Goal: Task Accomplishment & Management: Use online tool/utility

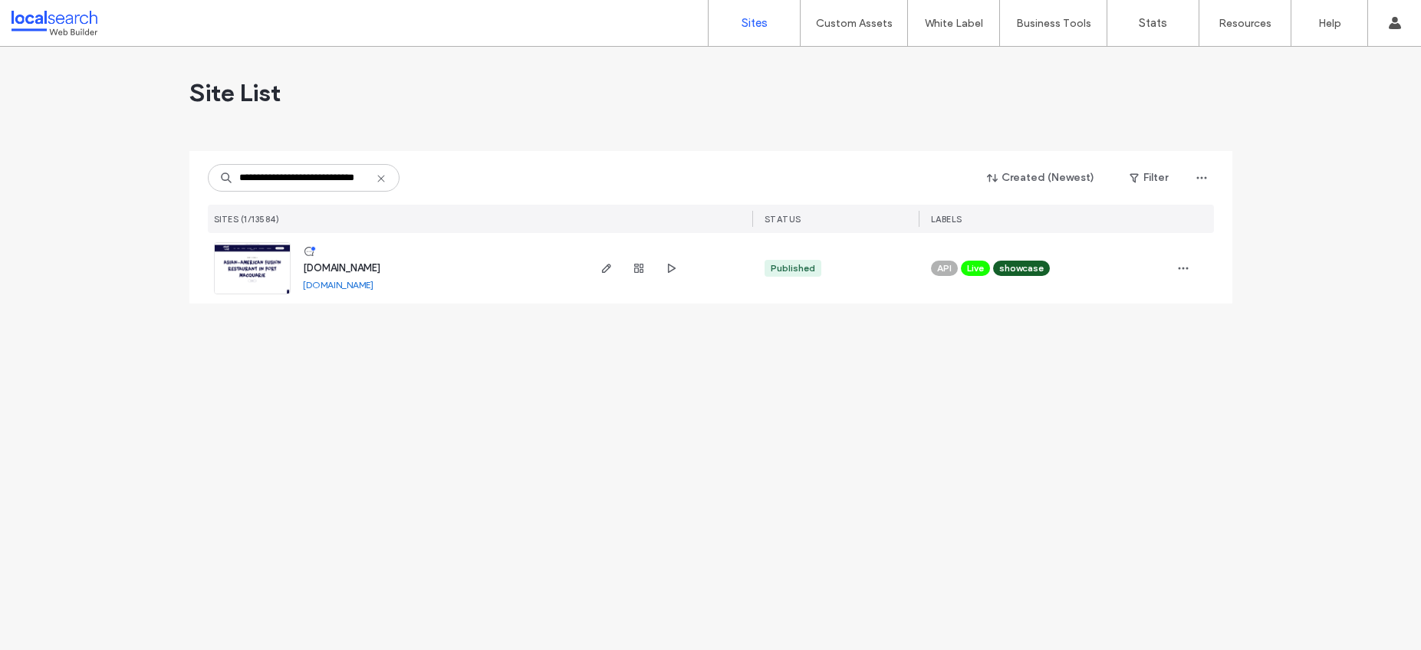
type input "**********"
click at [623, 260] on div at bounding box center [638, 268] width 83 height 71
click at [597, 268] on span "button" at bounding box center [606, 268] width 18 height 18
click at [601, 266] on icon "button" at bounding box center [606, 268] width 12 height 12
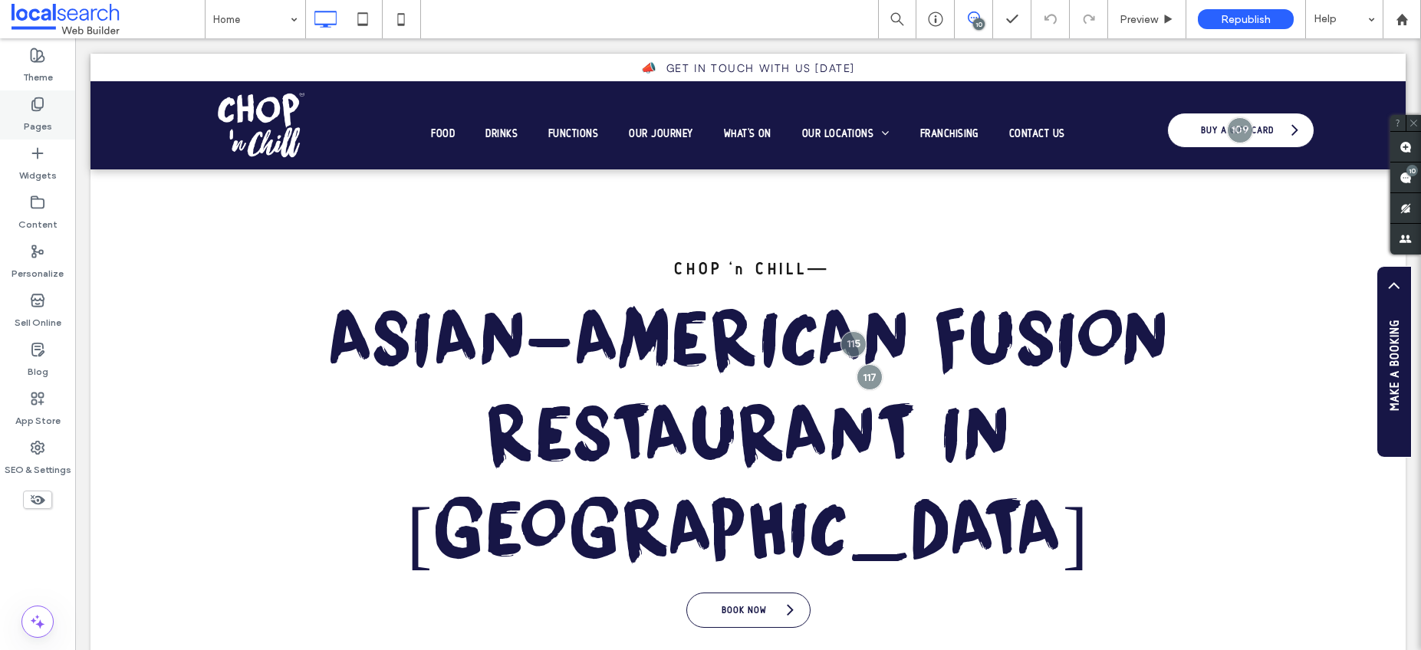
click at [43, 132] on label "Pages" at bounding box center [38, 122] width 28 height 21
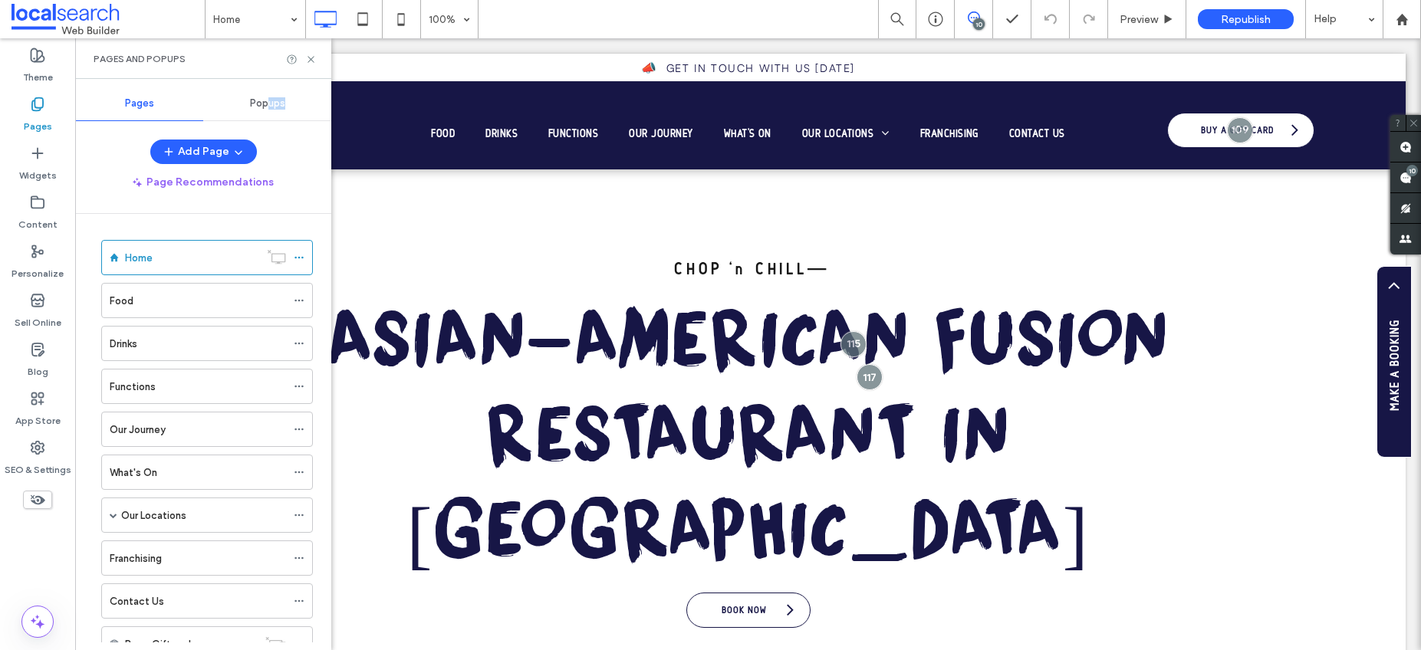
click at [265, 109] on div "Popups" at bounding box center [267, 104] width 128 height 34
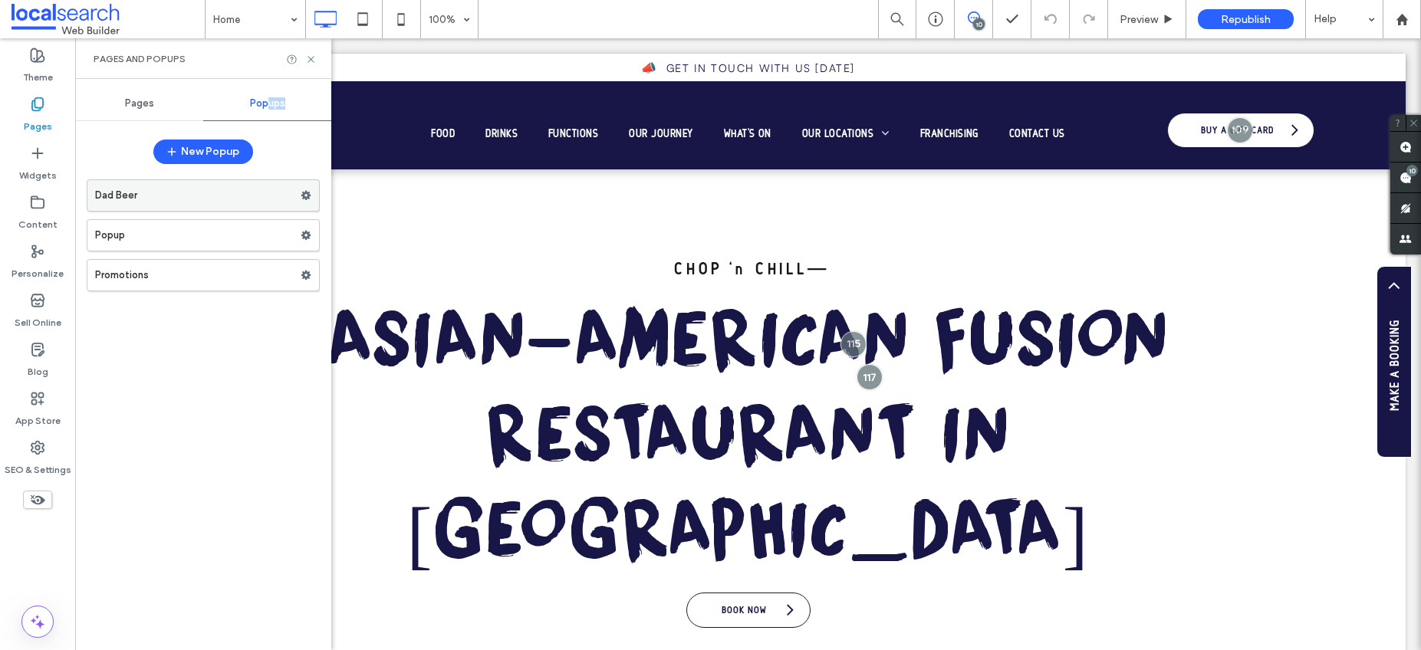
click at [190, 197] on label "Dad Beer" at bounding box center [198, 195] width 206 height 31
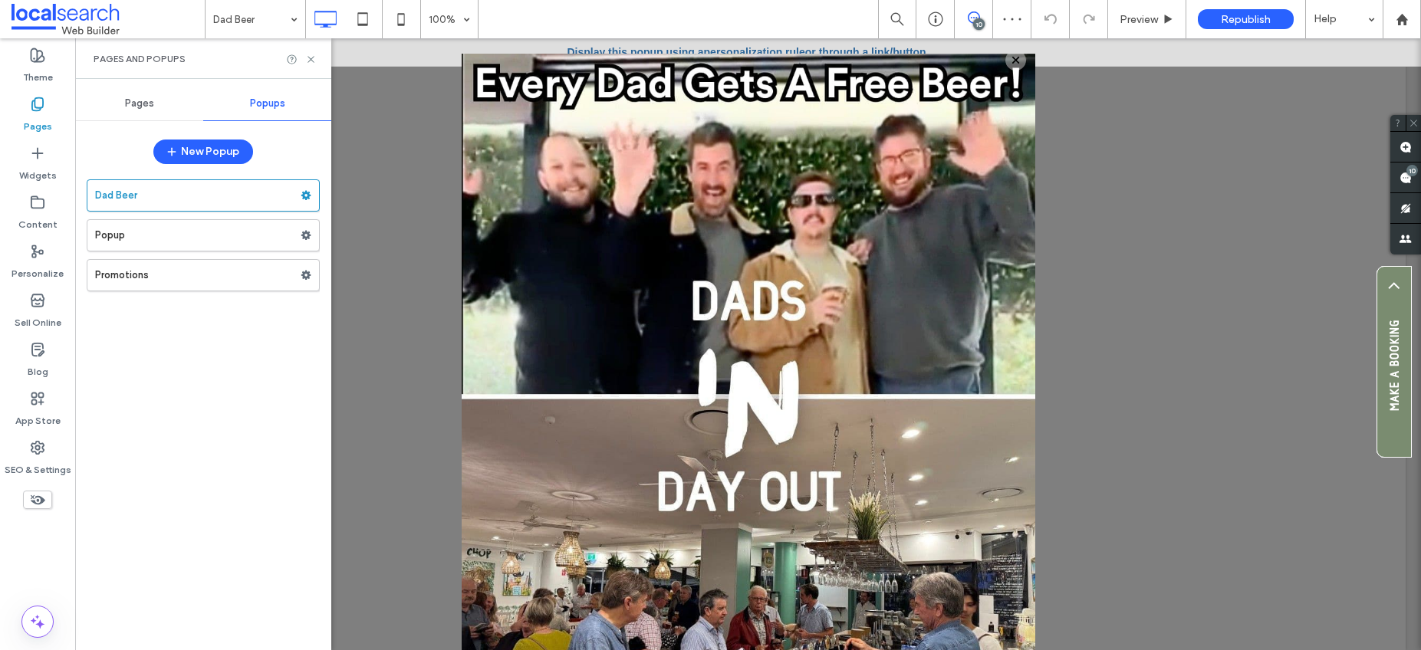
click at [306, 198] on use at bounding box center [306, 195] width 10 height 9
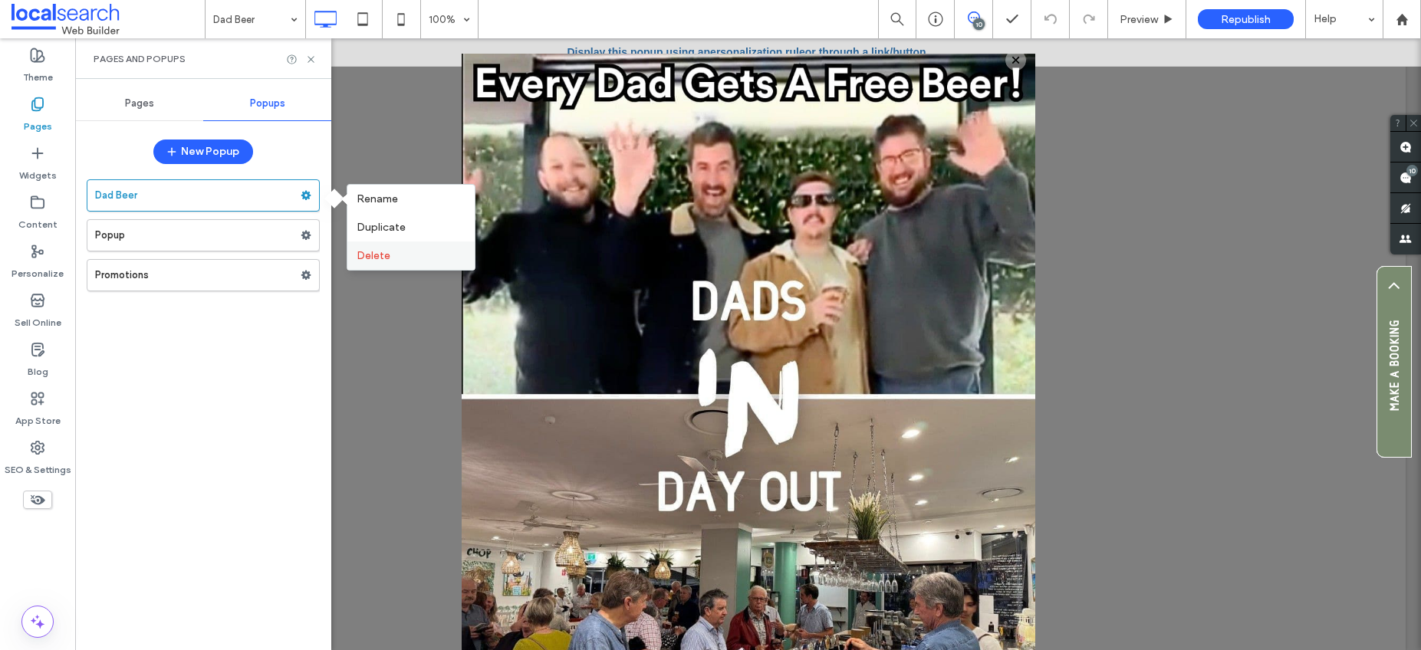
click at [370, 252] on span "Delete" at bounding box center [374, 255] width 34 height 13
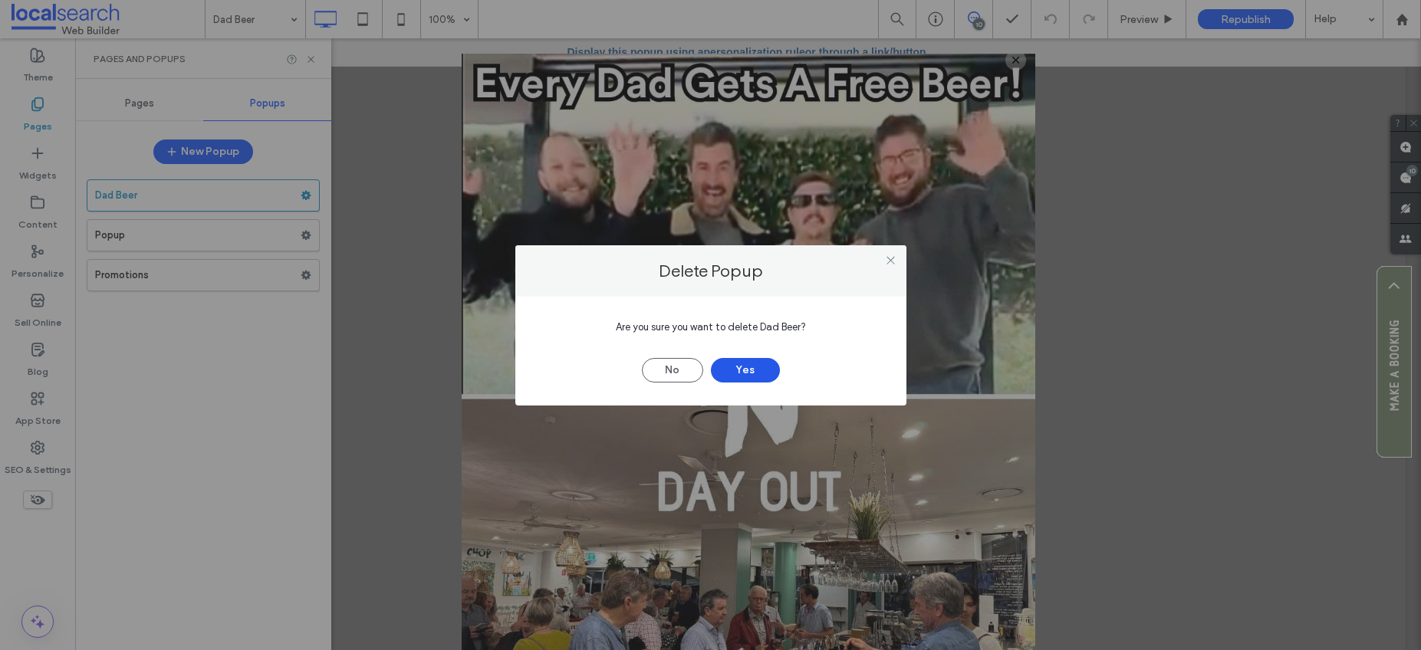
click at [747, 374] on button "Yes" at bounding box center [745, 370] width 69 height 25
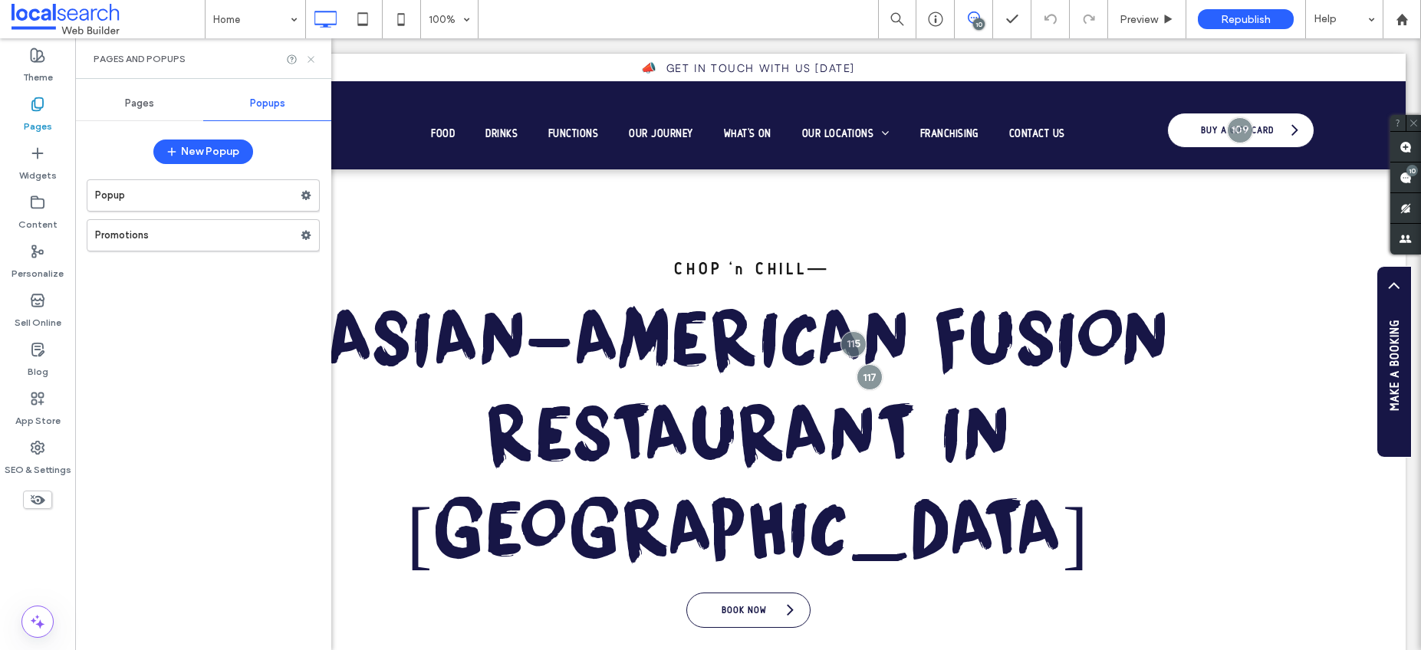
click at [311, 54] on icon at bounding box center [311, 60] width 12 height 12
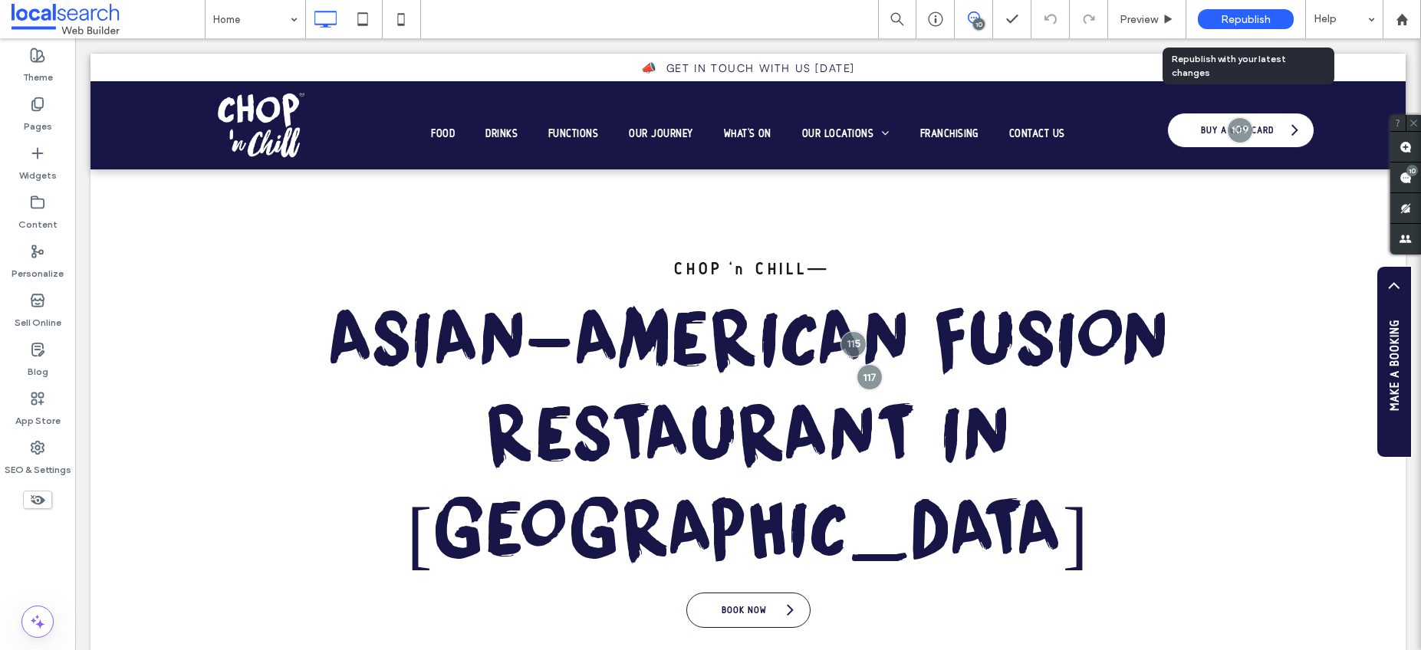
click at [1243, 21] on span "Republish" at bounding box center [1246, 19] width 50 height 13
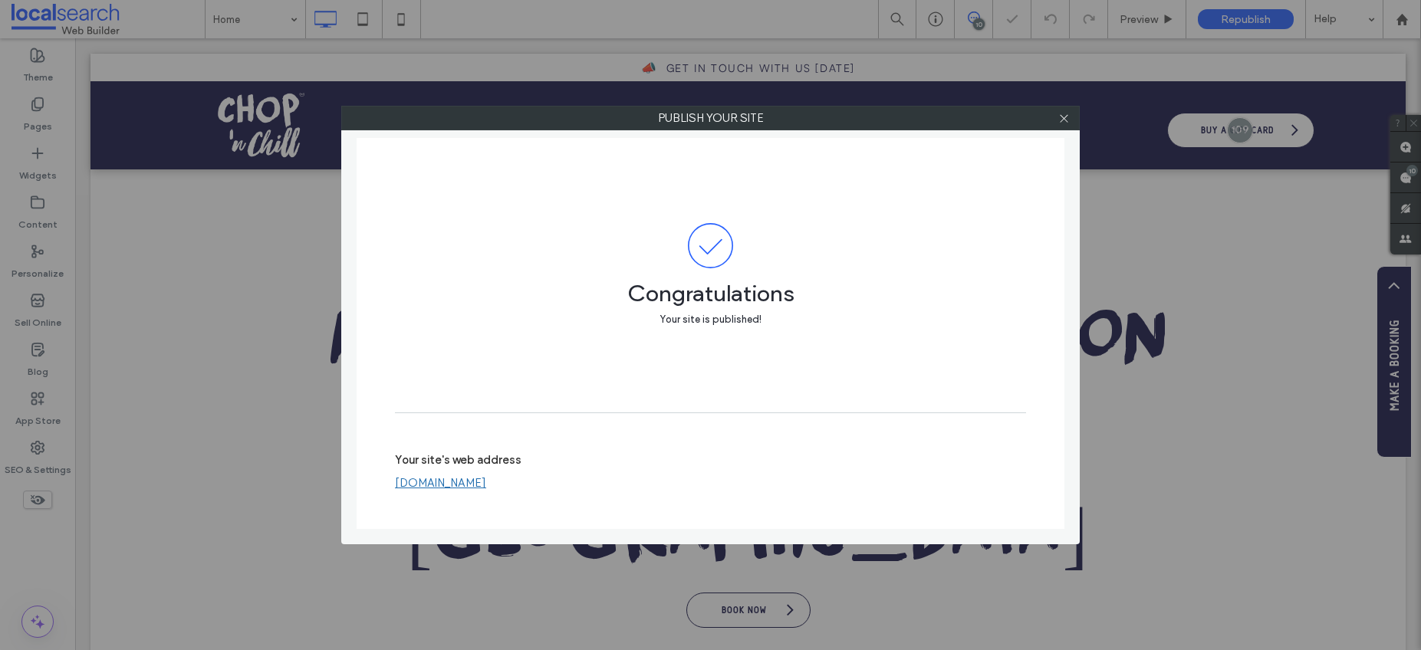
click at [1058, 117] on icon at bounding box center [1064, 119] width 12 height 12
